Goal: Entertainment & Leisure: Consume media (video, audio)

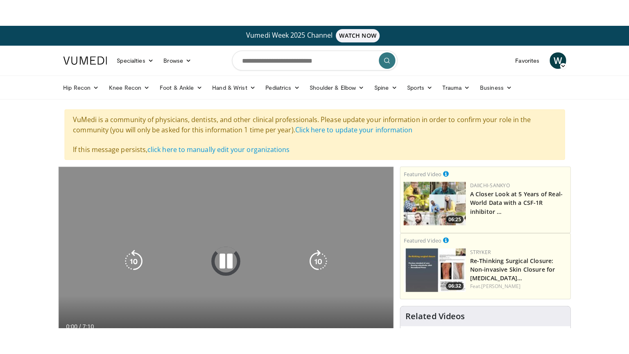
scroll to position [150, 0]
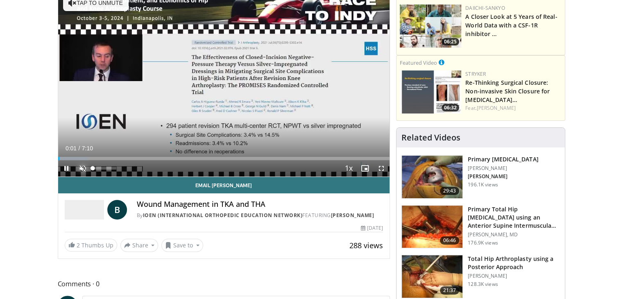
click at [78, 165] on span "Video Player" at bounding box center [83, 168] width 16 height 16
click at [382, 169] on span "Video Player" at bounding box center [381, 168] width 16 height 16
